Goal: Navigation & Orientation: Find specific page/section

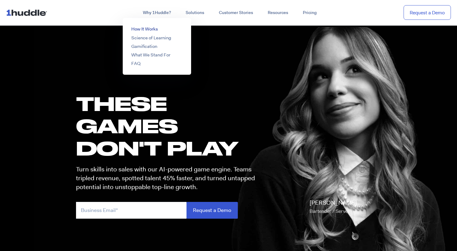
click at [151, 29] on link "How It Works" at bounding box center [144, 29] width 27 height 6
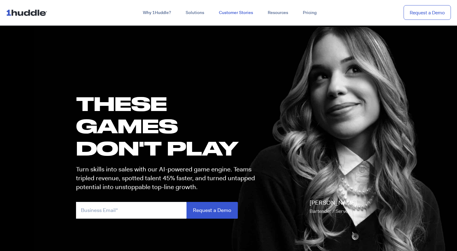
click at [232, 12] on link "Customer Stories" at bounding box center [235, 12] width 49 height 11
